Goal: Navigation & Orientation: Find specific page/section

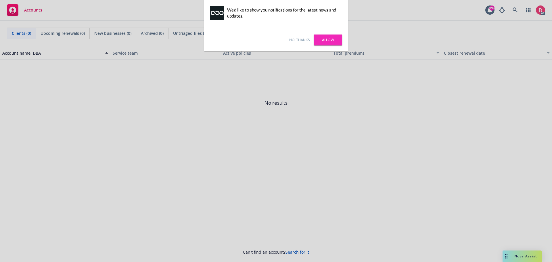
click at [327, 42] on link "Allow" at bounding box center [328, 40] width 28 height 11
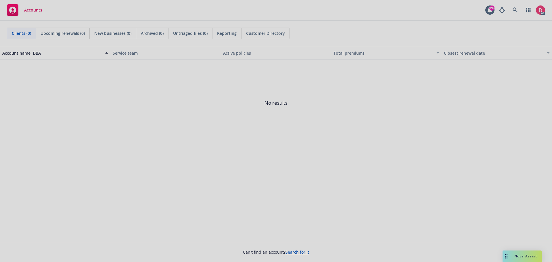
click at [387, 16] on div at bounding box center [276, 131] width 552 height 262
